Goal: Task Accomplishment & Management: Complete application form

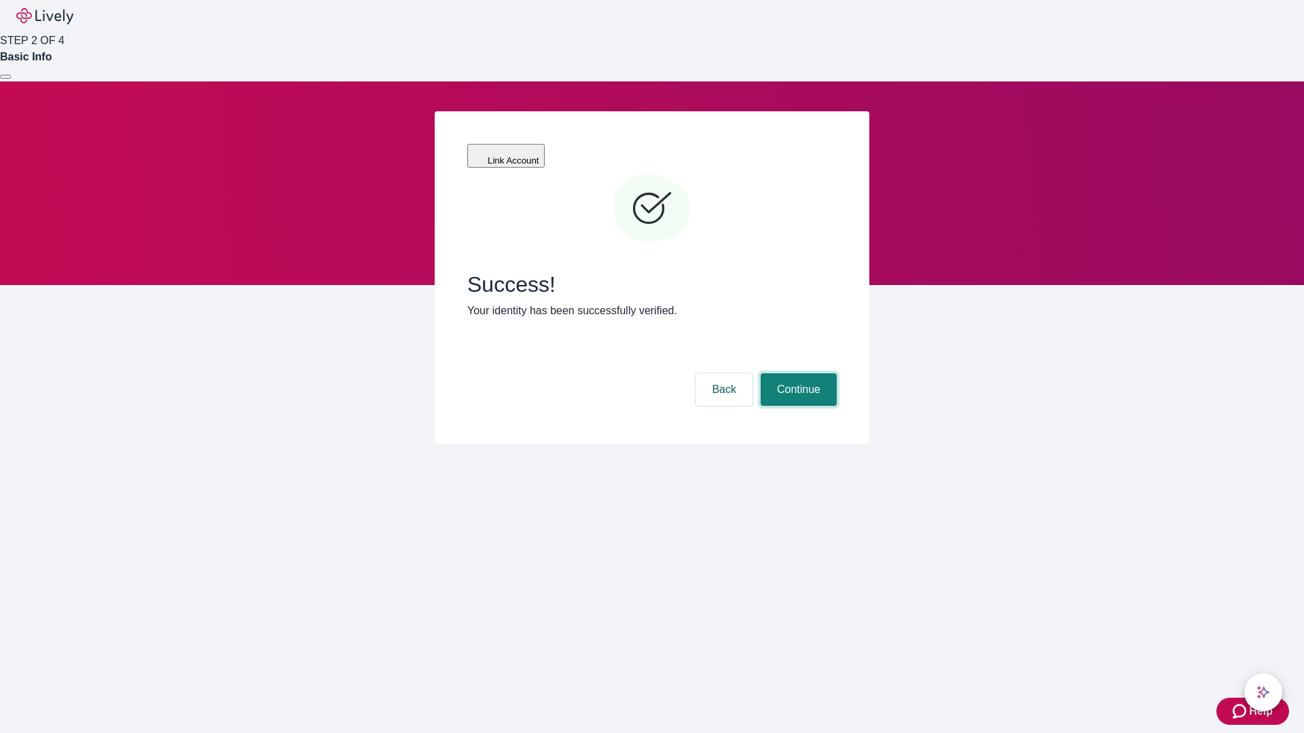
click at [797, 373] on button "Continue" at bounding box center [799, 389] width 76 height 33
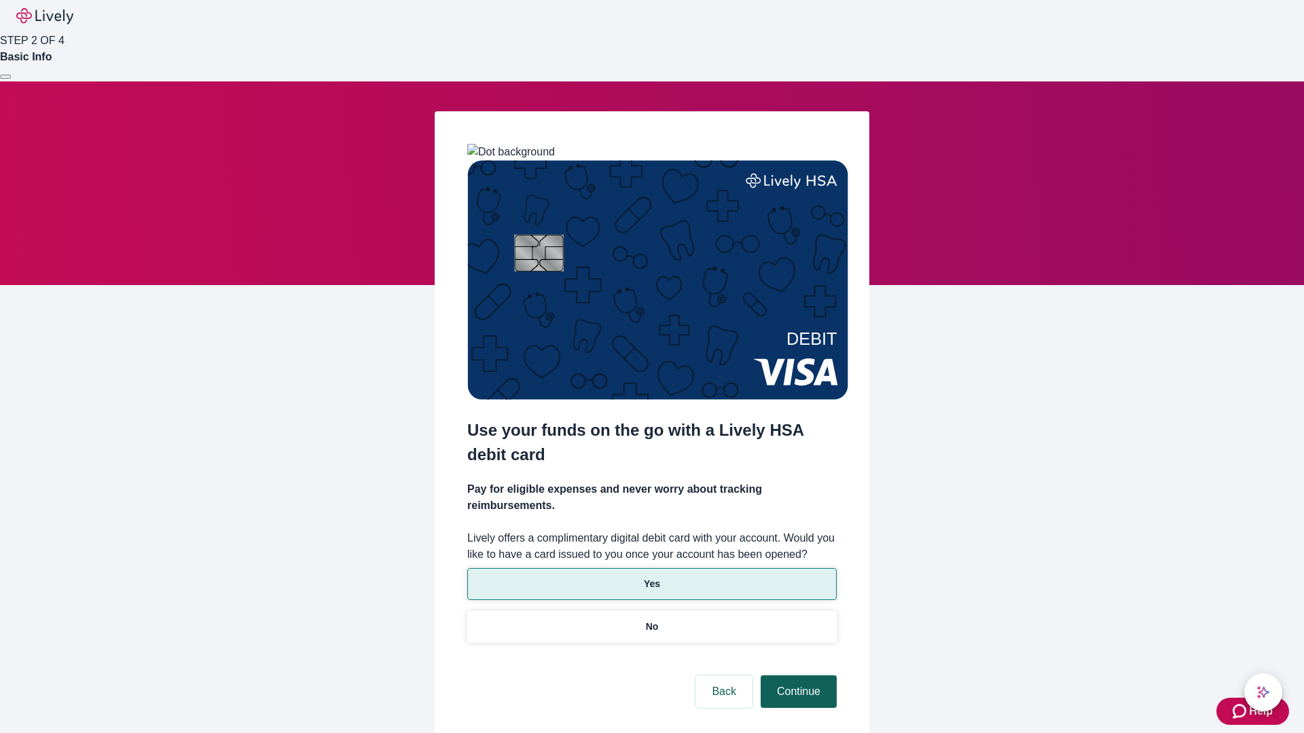
click at [651, 577] on p "Yes" at bounding box center [652, 584] width 16 height 14
click at [797, 676] on button "Continue" at bounding box center [799, 692] width 76 height 33
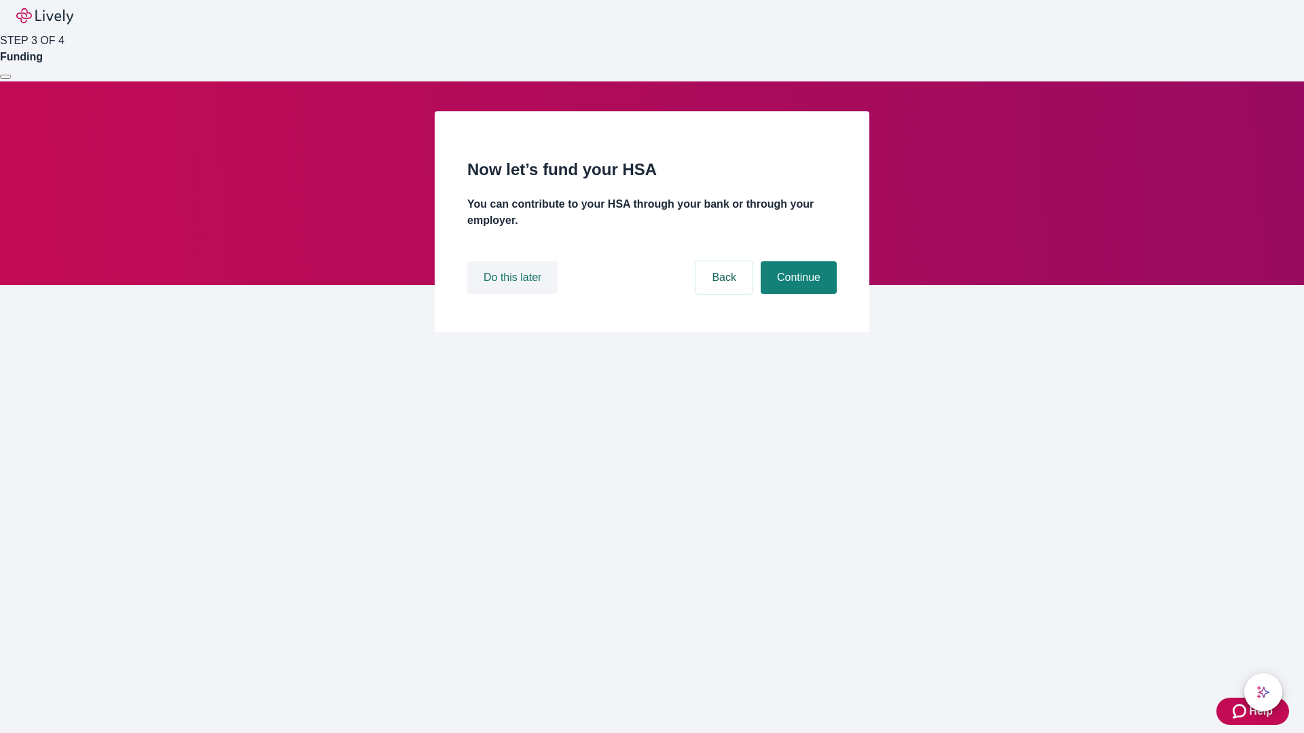
click at [514, 294] on button "Do this later" at bounding box center [512, 277] width 90 height 33
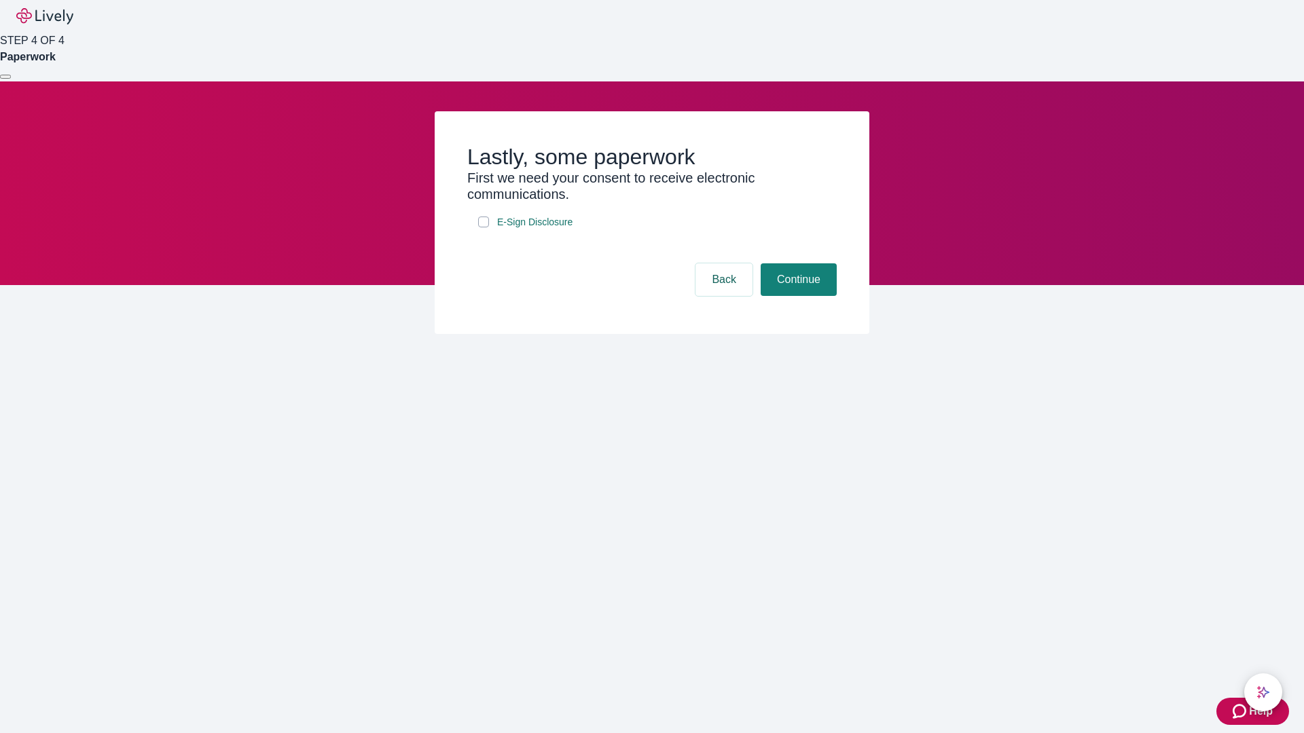
click at [484, 227] on input "E-Sign Disclosure" at bounding box center [483, 222] width 11 height 11
checkbox input "true"
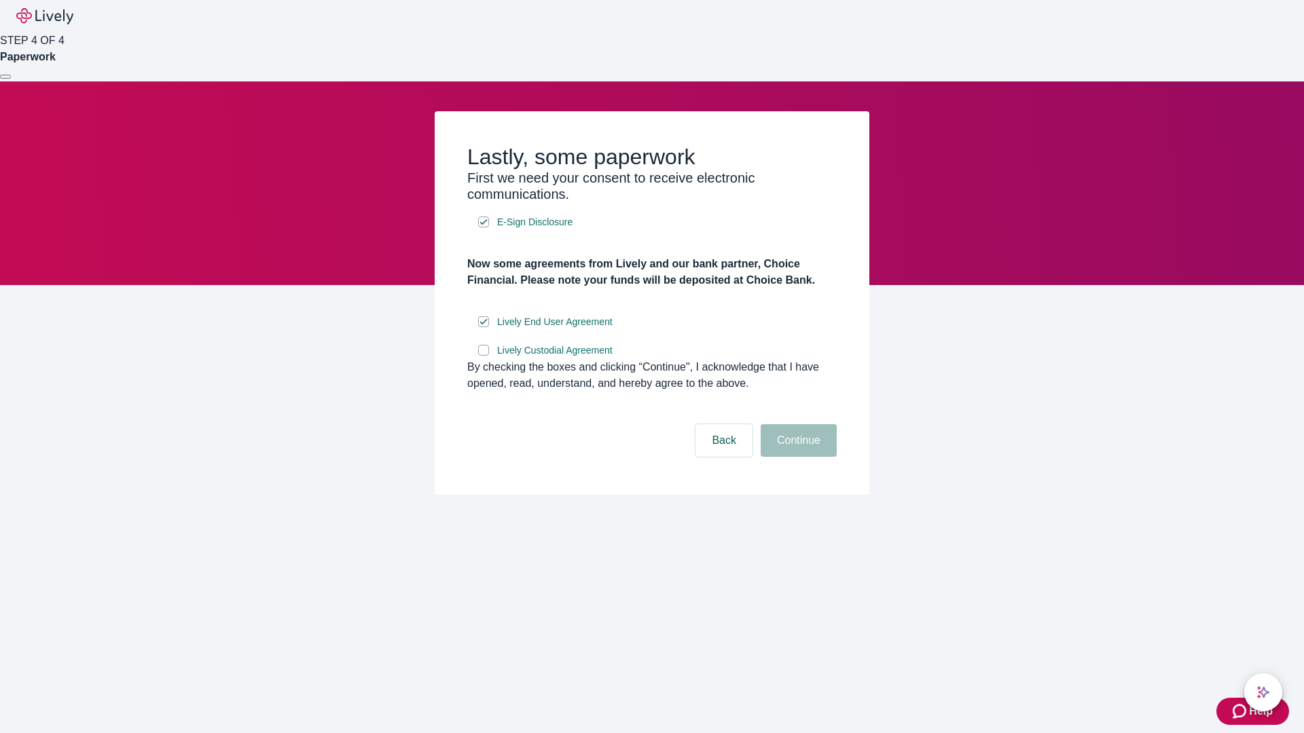
click at [484, 356] on input "Lively Custodial Agreement" at bounding box center [483, 350] width 11 height 11
checkbox input "true"
click at [797, 457] on button "Continue" at bounding box center [799, 440] width 76 height 33
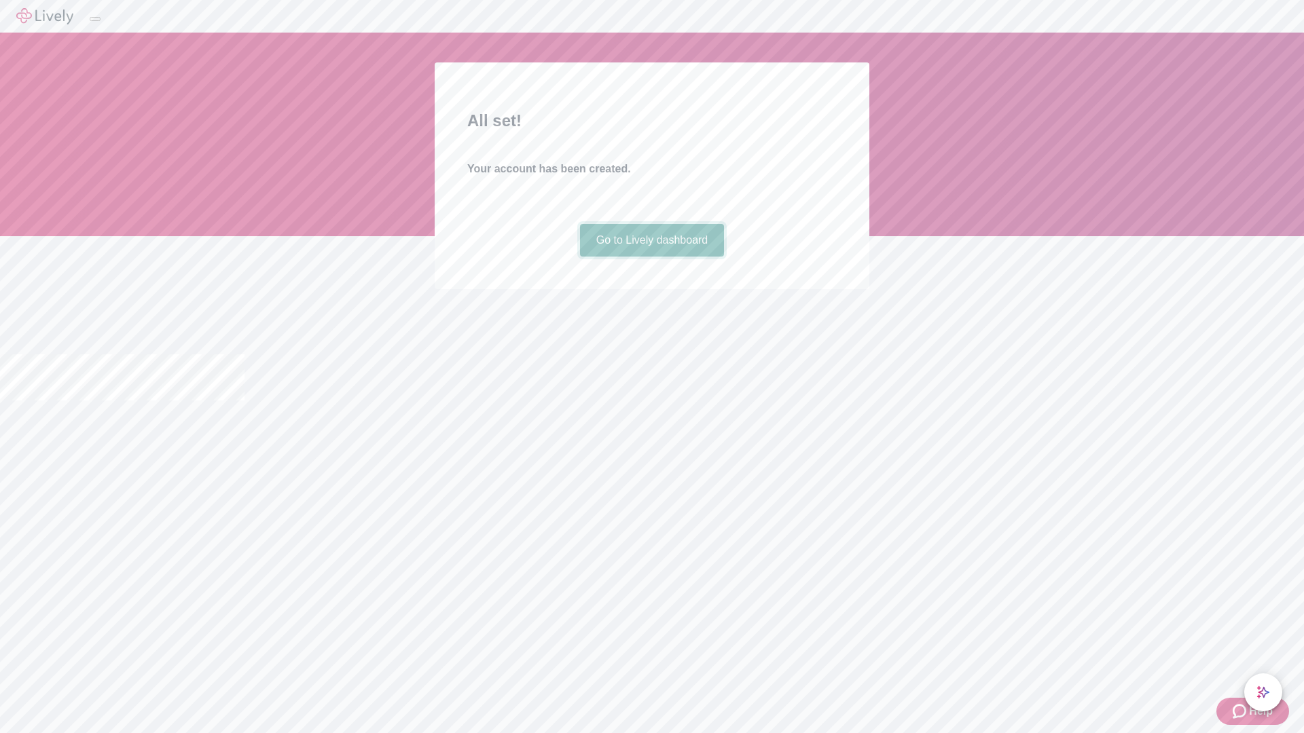
click at [651, 257] on link "Go to Lively dashboard" at bounding box center [652, 240] width 145 height 33
